Goal: Ask a question: Seek information or help from site administrators or community

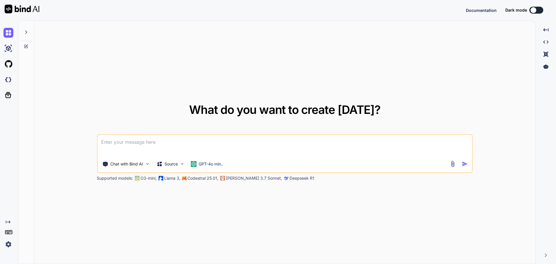
type textarea "x"
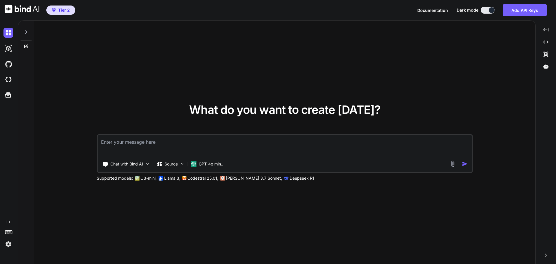
click at [9, 223] on icon at bounding box center [8, 221] width 5 height 3
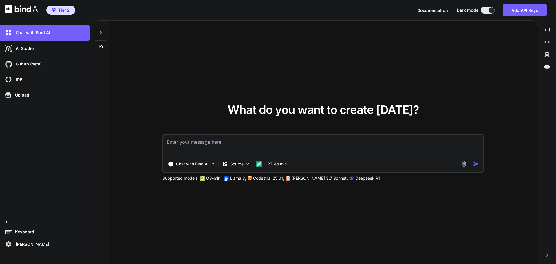
click at [99, 48] on icon at bounding box center [100, 46] width 5 height 5
click at [101, 44] on icon at bounding box center [100, 46] width 5 height 5
click at [222, 144] on textarea at bounding box center [323, 145] width 320 height 21
type textarea "In ServiceNow I want to create a new filter to filter data. Where is this optio…"
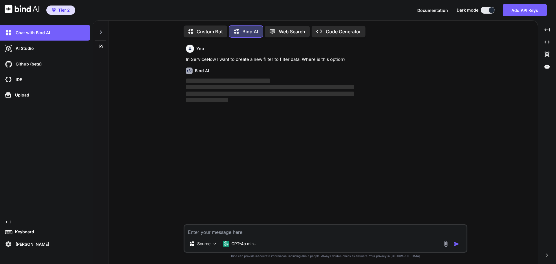
scroll to position [3, 0]
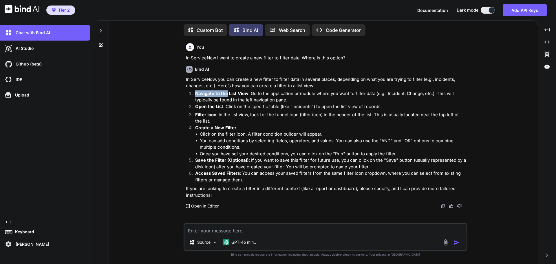
drag, startPoint x: 196, startPoint y: 93, endPoint x: 227, endPoint y: 94, distance: 31.3
click at [227, 94] on strong "Navigate to the List View" at bounding box center [221, 94] width 53 height 6
click at [275, 229] on textarea at bounding box center [325, 229] width 282 height 10
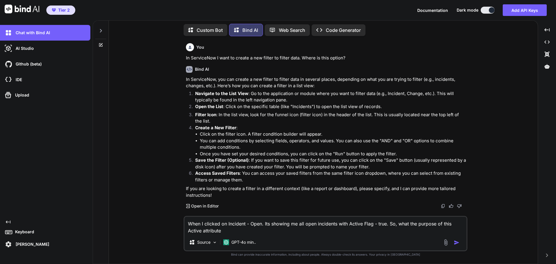
type textarea "When I clicked on Incident - Open. Its showing me all open incidents with Activ…"
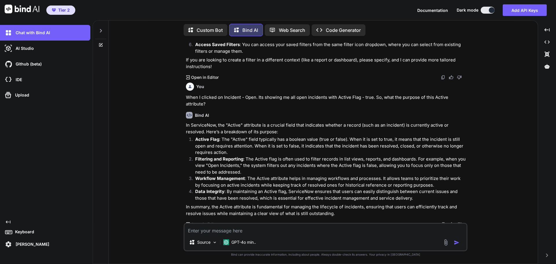
scroll to position [133, 0]
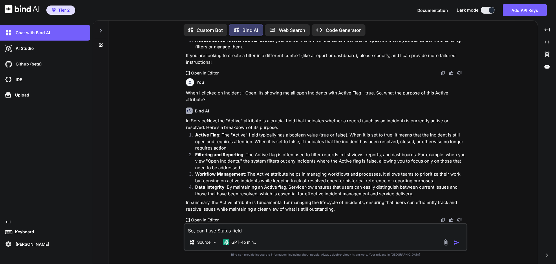
type textarea "So, can I use Status field?"
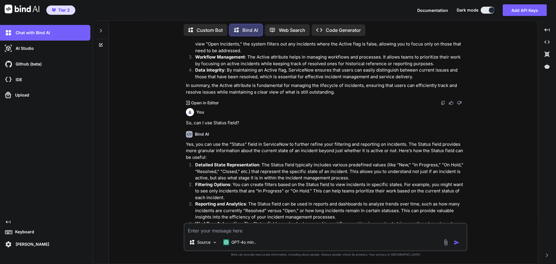
scroll to position [252, 0]
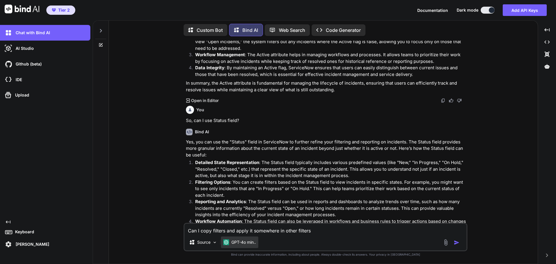
type textarea "Can I copy filters and apply it somewhere in other filters?"
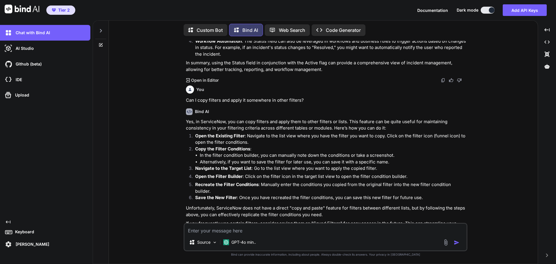
scroll to position [441, 0]
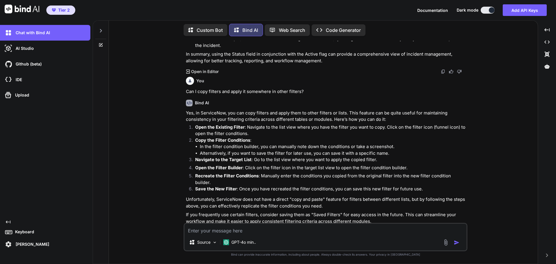
click at [266, 232] on textarea at bounding box center [325, 229] width 282 height 10
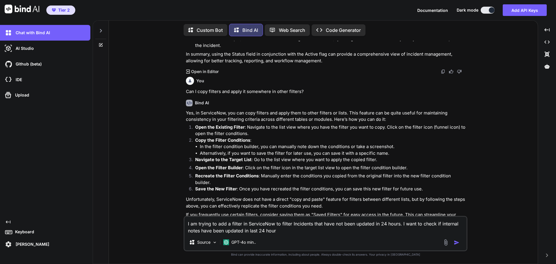
type textarea "I am trying to add a filter in ServiceNow to filter Incidents that have not bee…"
click at [317, 226] on textarea "I am trying to add a filter in ServiceNow to filter Incidents that have not bee…" at bounding box center [325, 225] width 282 height 17
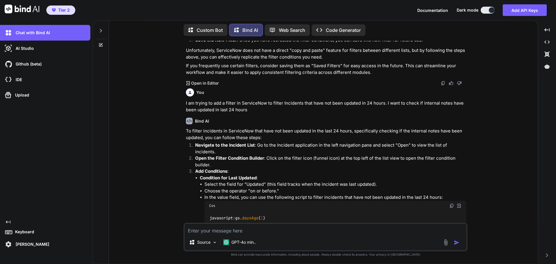
scroll to position [603, 0]
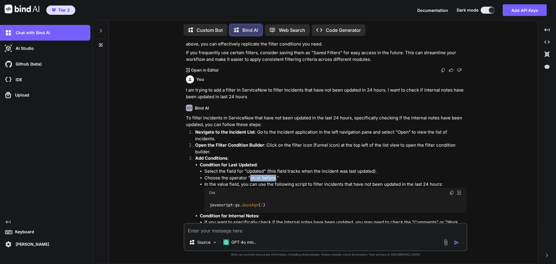
drag, startPoint x: 250, startPoint y: 173, endPoint x: 275, endPoint y: 171, distance: 25.5
click at [275, 175] on li "Choose the operator "on or before."" at bounding box center [335, 178] width 262 height 7
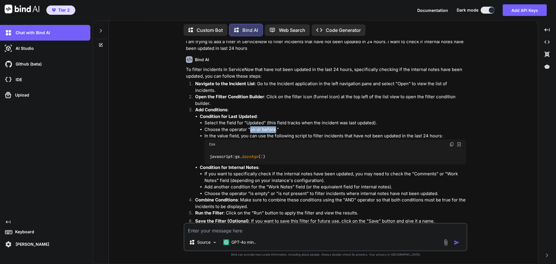
scroll to position [661, 0]
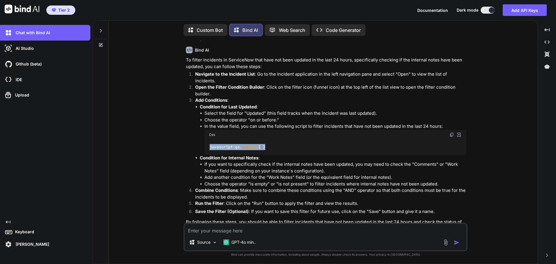
drag, startPoint x: 266, startPoint y: 143, endPoint x: 210, endPoint y: 141, distance: 56.5
click at [210, 144] on code "javascript:gs. daysAgo ( 1 )" at bounding box center [237, 147] width 56 height 6
copy code "javascript:gs. daysAgo ( 1 )"
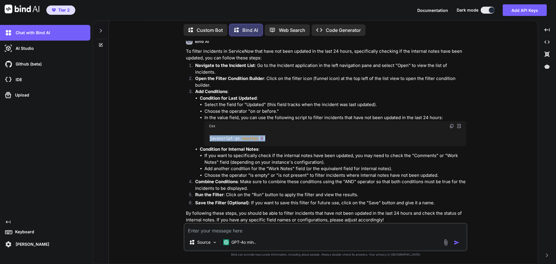
scroll to position [674, 0]
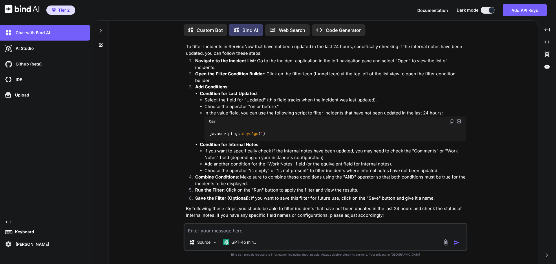
click at [280, 231] on textarea at bounding box center [325, 229] width 282 height 10
type textarea "So, updating the Work Notes will also influence the Updated attribute?"
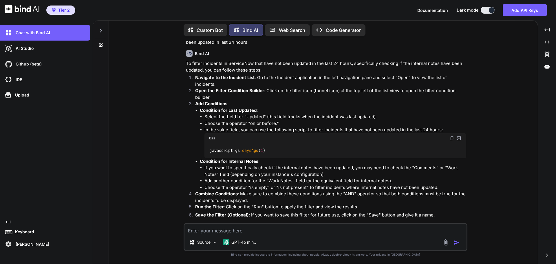
scroll to position [649, 0]
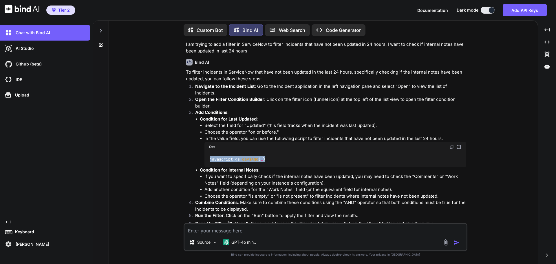
drag, startPoint x: 267, startPoint y: 154, endPoint x: 209, endPoint y: 156, distance: 57.9
click at [209, 156] on div "javascript:gs. daysAgo ( 1 )" at bounding box center [335, 159] width 262 height 15
copy code "javascript:gs. daysAgo ( 1 )"
click at [264, 227] on textarea at bounding box center [325, 229] width 282 height 10
type textarea "I dont see the option to write the javascript that you have provided"
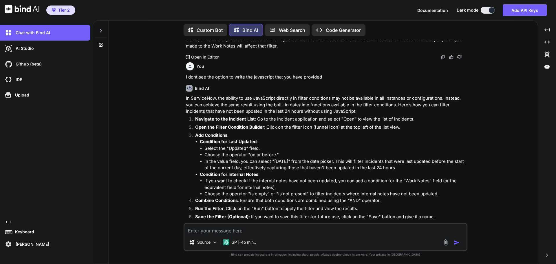
scroll to position [954, 0]
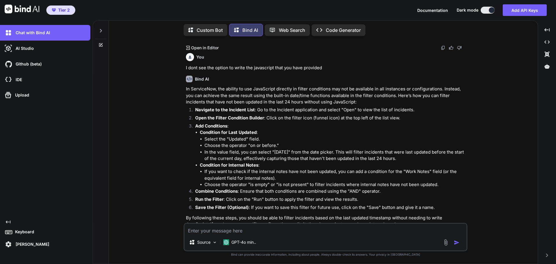
click at [258, 229] on textarea at bounding box center [325, 229] width 282 height 10
type textarea "Can I download the data in excel"
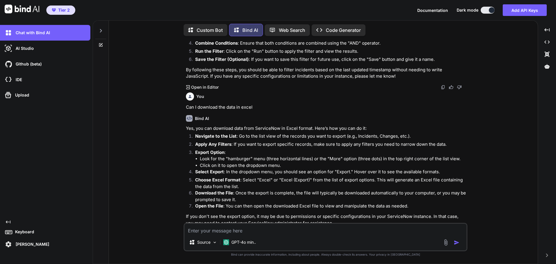
scroll to position [1110, 0]
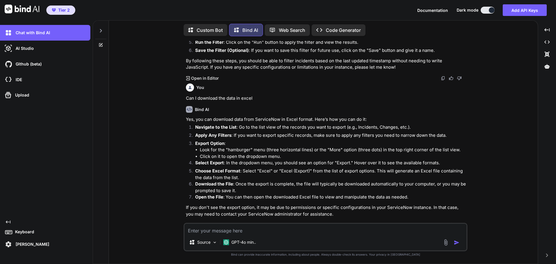
click at [263, 231] on textarea at bounding box center [325, 229] width 282 height 10
type textarea "Is there any ageing attribute?"
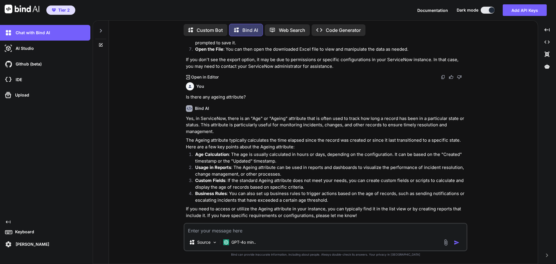
scroll to position [1260, 0]
